Goal: Task Accomplishment & Management: Complete application form

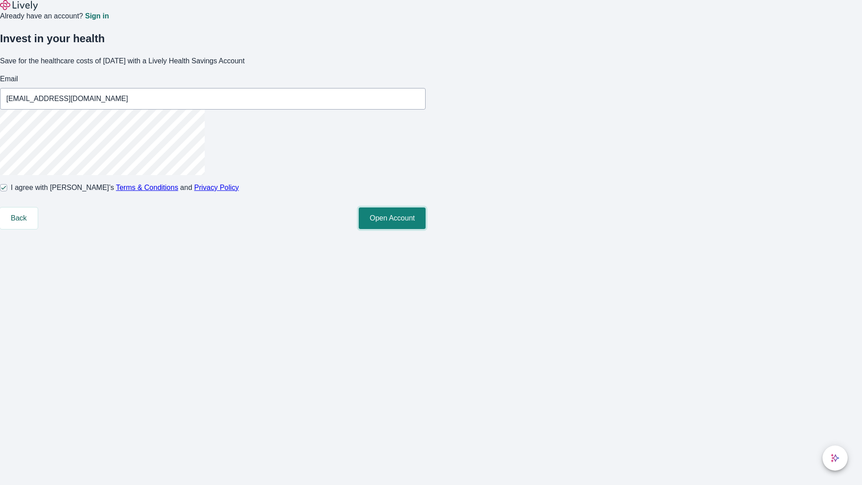
click at [426, 229] on button "Open Account" at bounding box center [392, 218] width 67 height 22
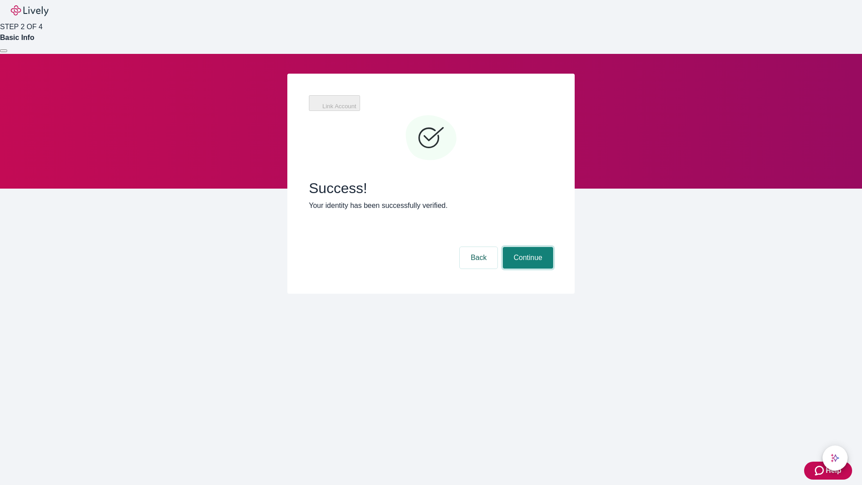
click at [527, 247] on button "Continue" at bounding box center [528, 258] width 50 height 22
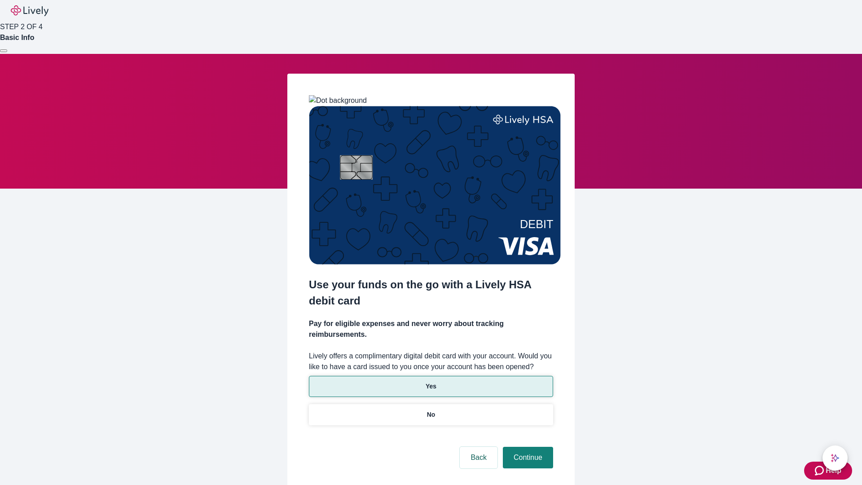
click at [431, 382] on p "Yes" at bounding box center [431, 386] width 11 height 9
click at [527, 447] on button "Continue" at bounding box center [528, 458] width 50 height 22
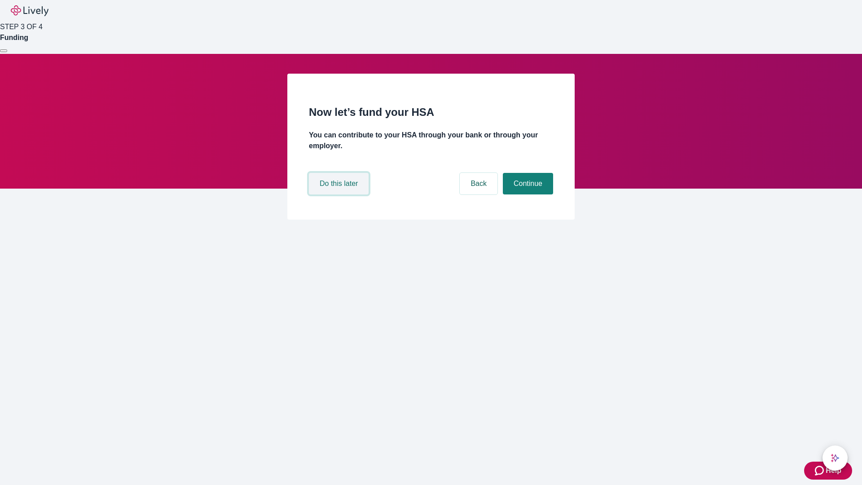
click at [340, 194] on button "Do this later" at bounding box center [339, 184] width 60 height 22
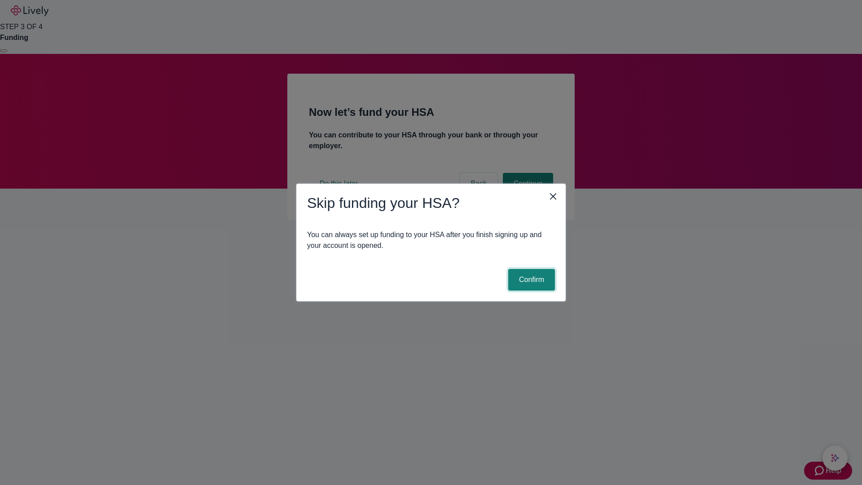
click at [530, 280] on button "Confirm" at bounding box center [531, 280] width 47 height 22
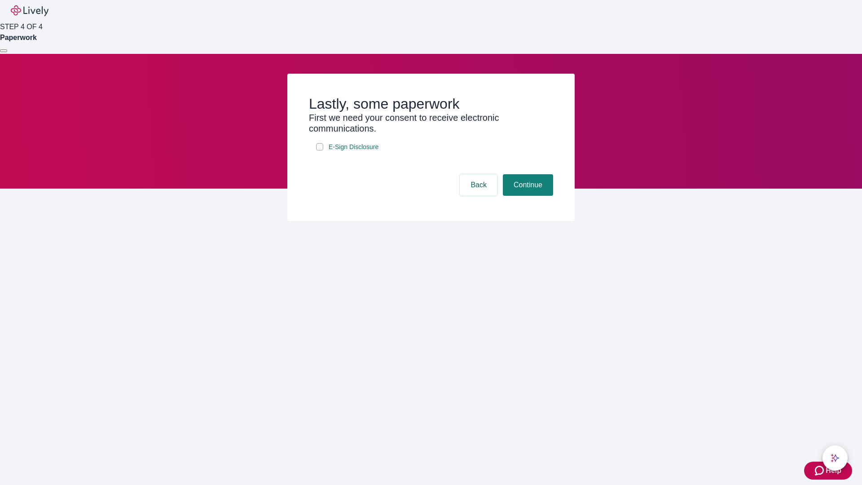
click at [320, 150] on input "E-Sign Disclosure" at bounding box center [319, 146] width 7 height 7
checkbox input "true"
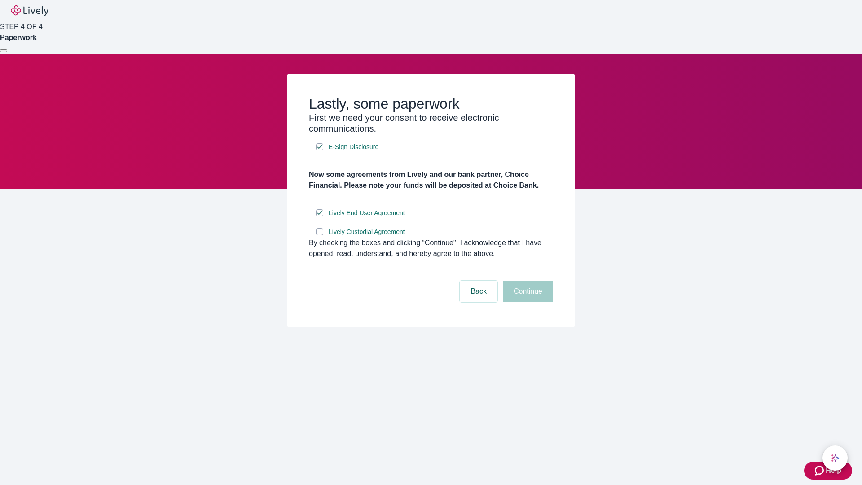
click at [320, 235] on input "Lively Custodial Agreement" at bounding box center [319, 231] width 7 height 7
checkbox input "true"
click at [527, 302] on button "Continue" at bounding box center [528, 292] width 50 height 22
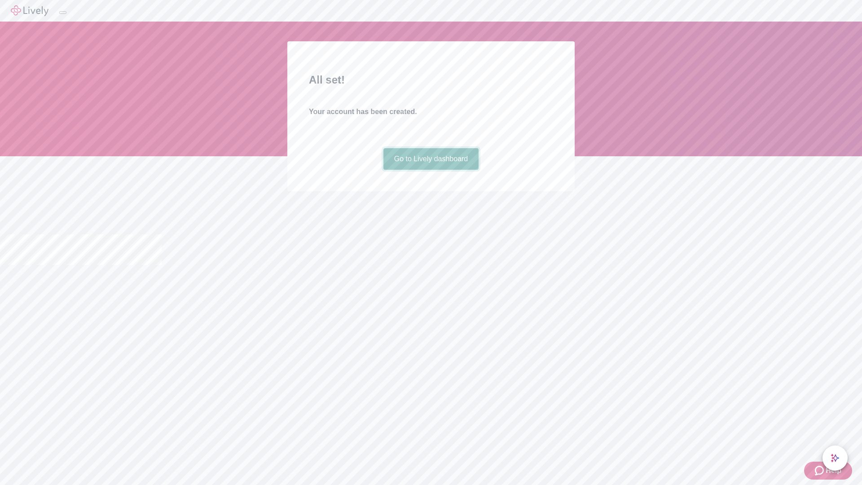
click at [431, 170] on link "Go to Lively dashboard" at bounding box center [431, 159] width 96 height 22
